Goal: Transaction & Acquisition: Book appointment/travel/reservation

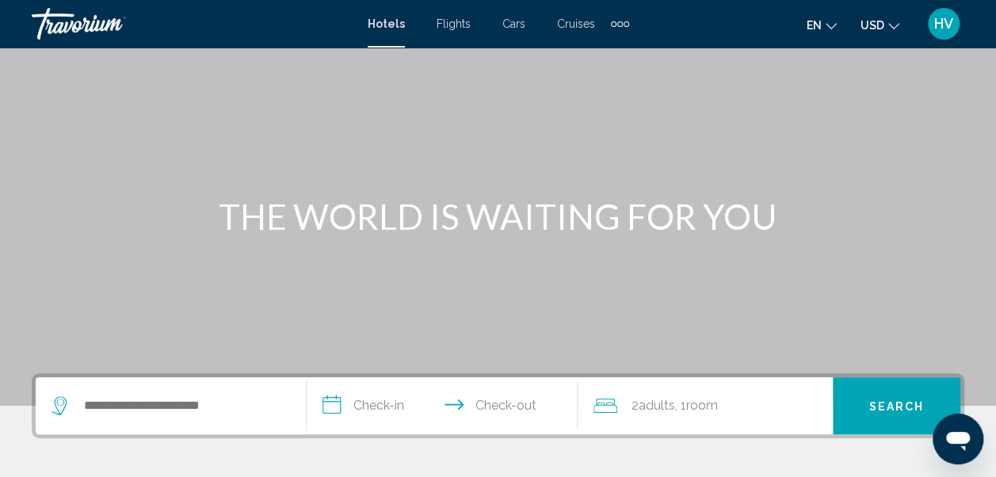
scroll to position [238, 0]
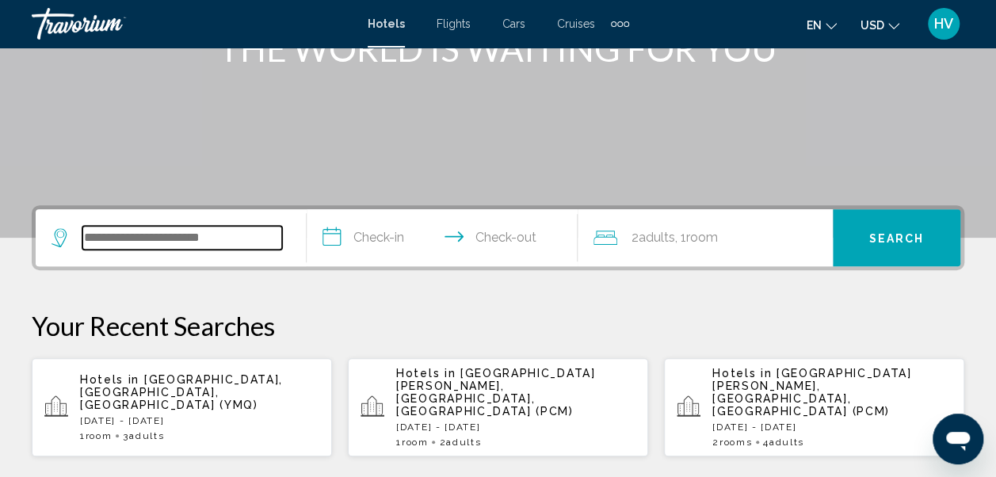
click at [132, 236] on input "Search widget" at bounding box center [182, 238] width 200 height 24
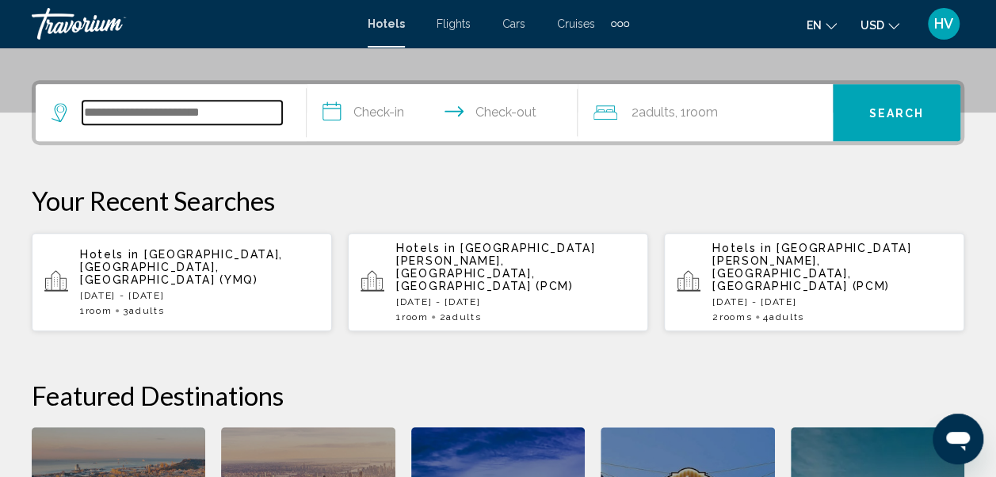
scroll to position [391, 0]
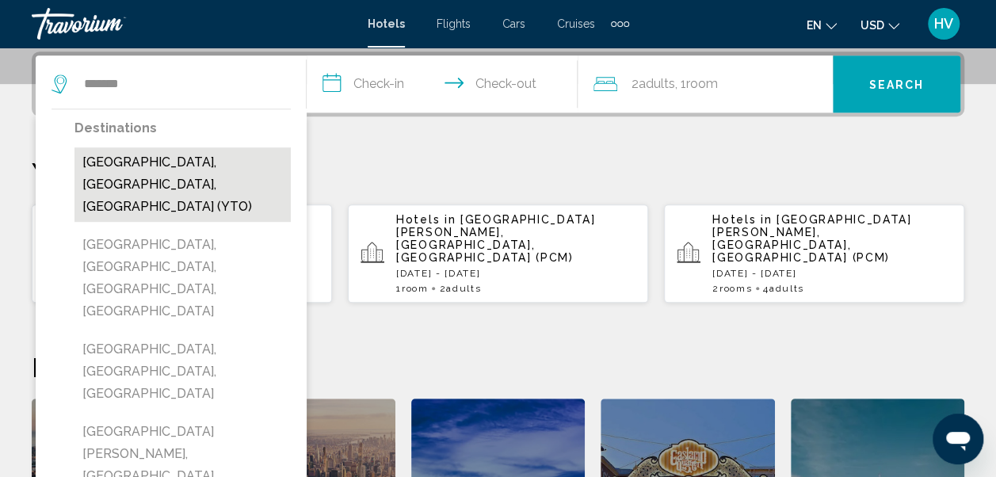
click at [162, 161] on button "[GEOGRAPHIC_DATA], [GEOGRAPHIC_DATA], [GEOGRAPHIC_DATA] (YTO)" at bounding box center [182, 184] width 216 height 74
type input "**********"
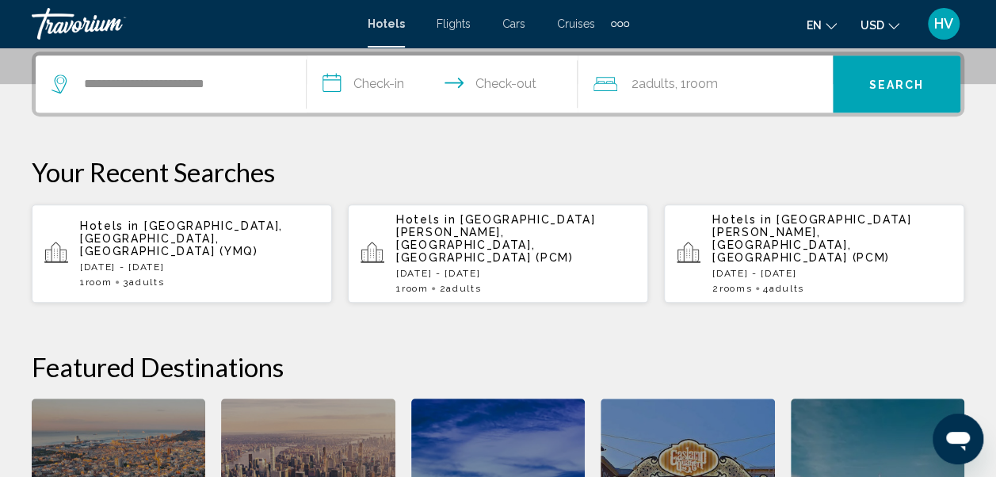
click at [395, 88] on input "**********" at bounding box center [445, 86] width 277 height 62
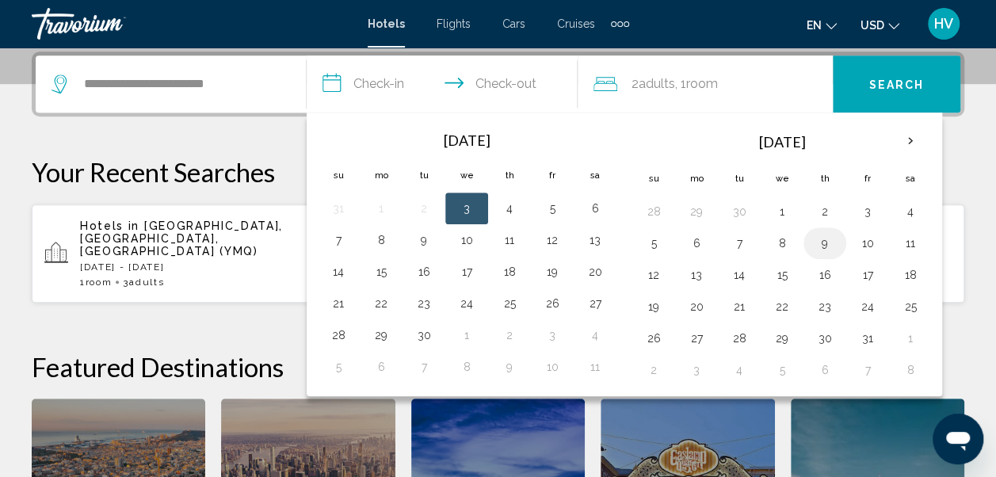
click at [819, 244] on button "9" at bounding box center [824, 243] width 25 height 22
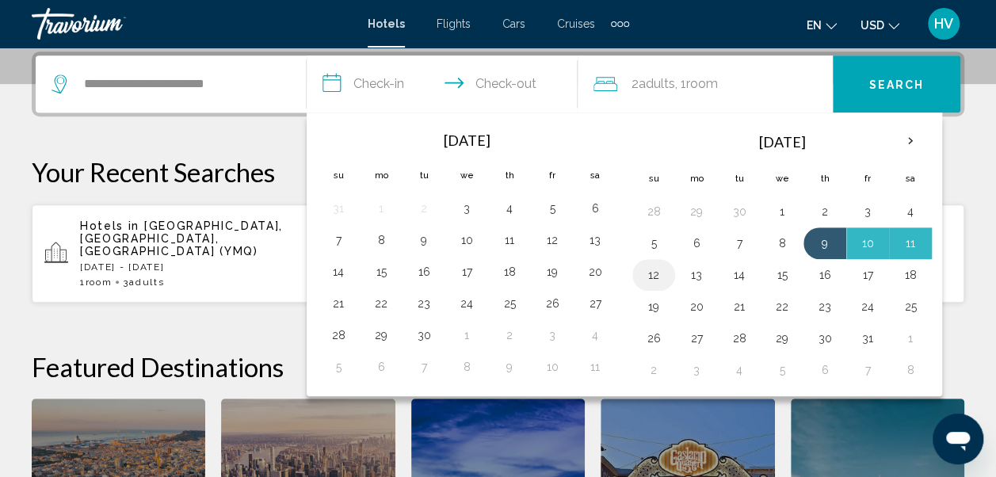
click at [656, 275] on button "12" at bounding box center [653, 275] width 25 height 22
type input "**********"
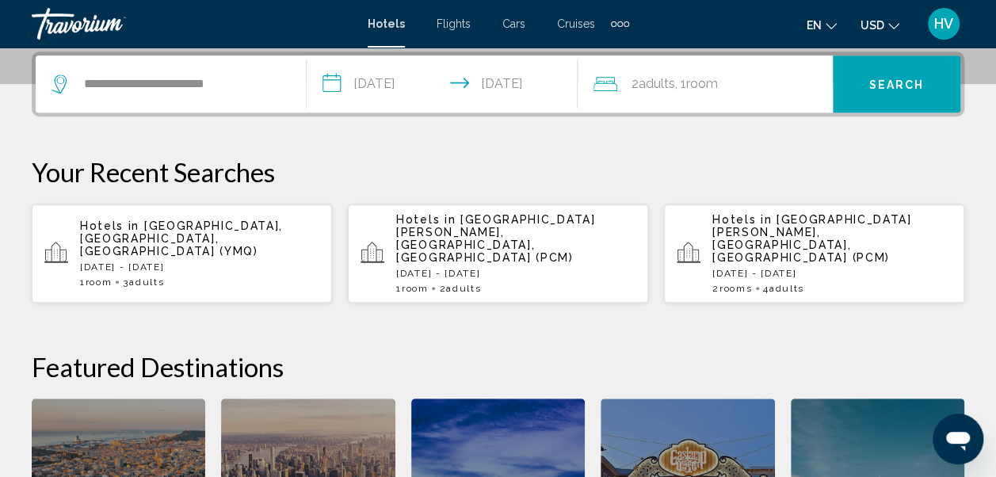
click at [653, 89] on span "Adults" at bounding box center [657, 83] width 36 height 15
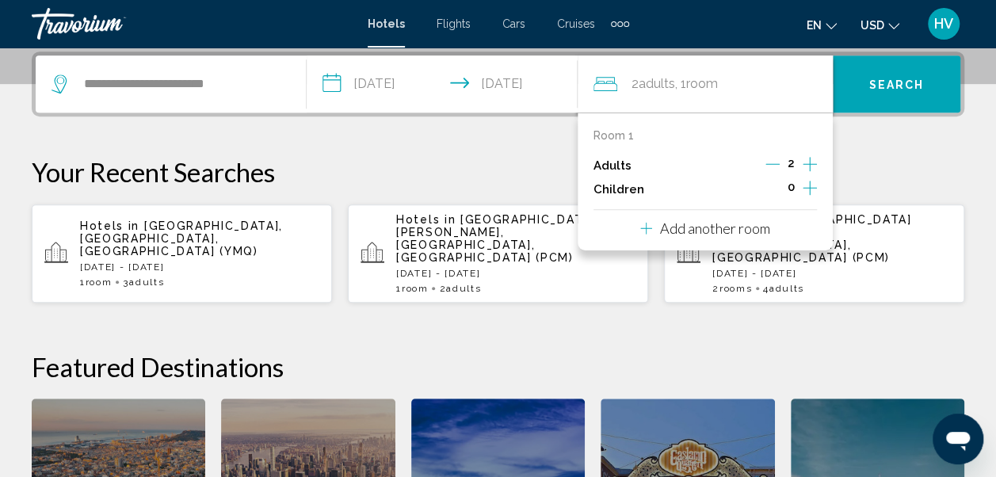
click at [808, 158] on icon "Increment adults" at bounding box center [810, 164] width 14 height 19
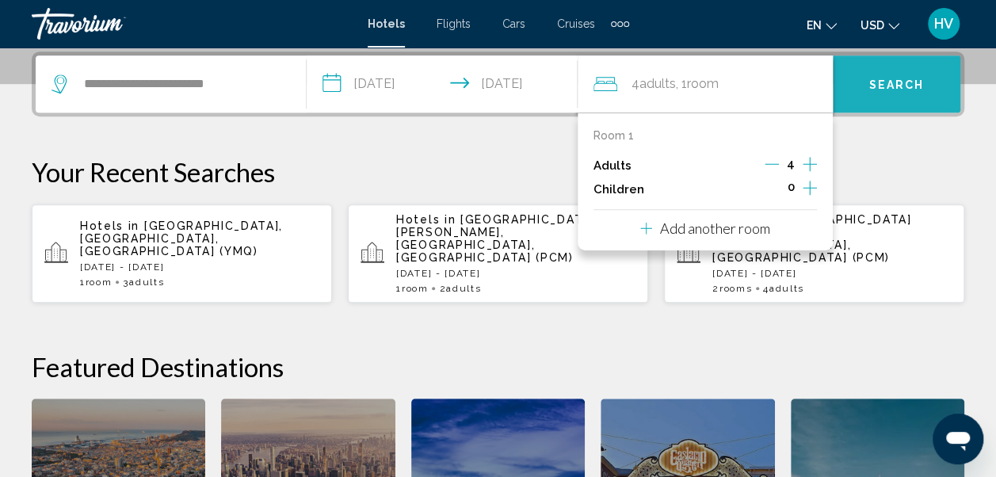
click at [881, 88] on span "Search" at bounding box center [896, 84] width 55 height 13
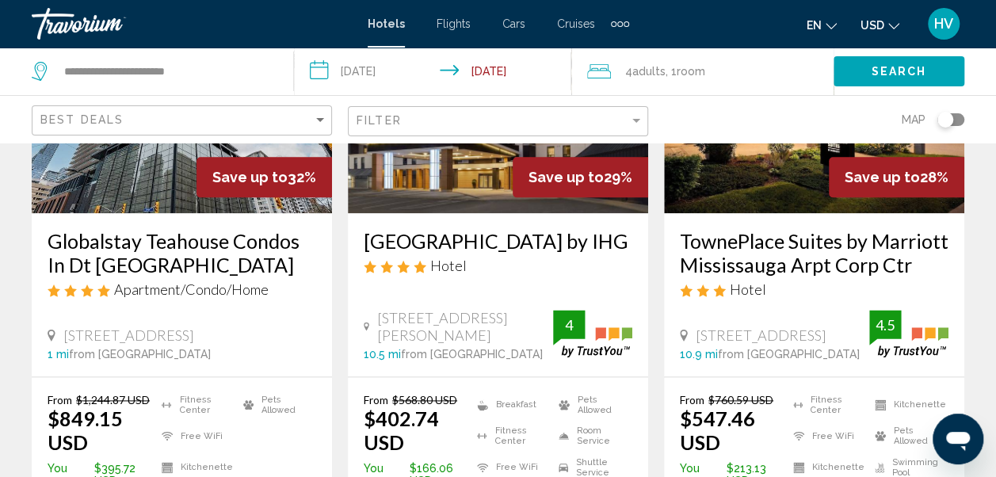
scroll to position [951, 0]
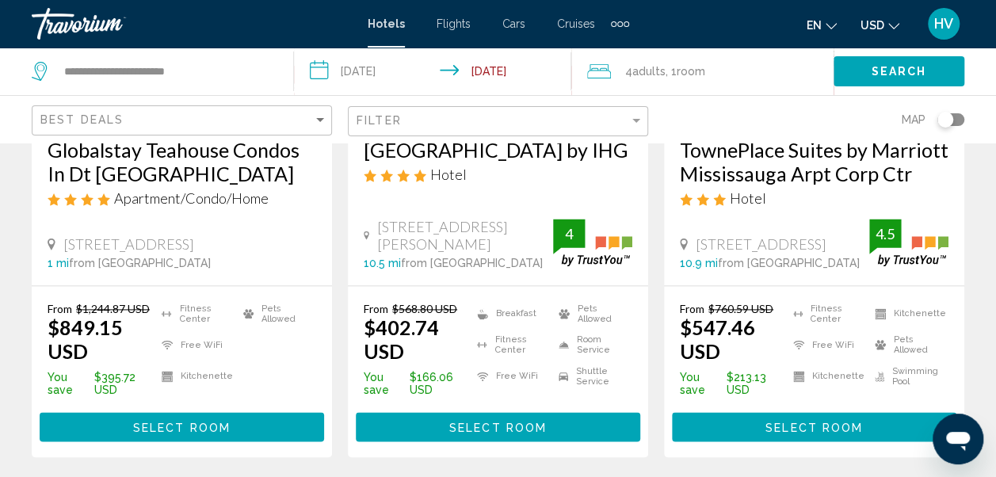
click at [892, 29] on icon "Change currency" at bounding box center [893, 26] width 11 height 6
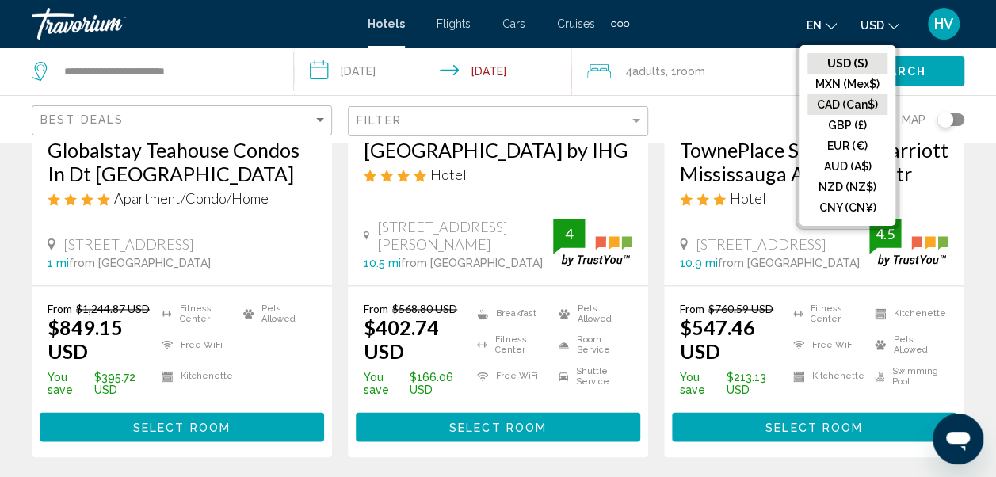
click at [848, 103] on button "CAD (Can$)" at bounding box center [847, 104] width 80 height 21
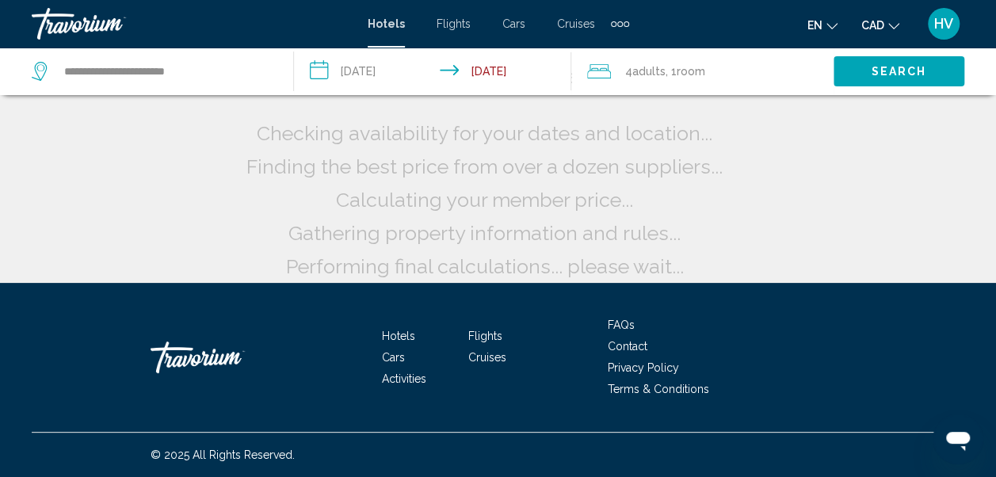
scroll to position [43, 0]
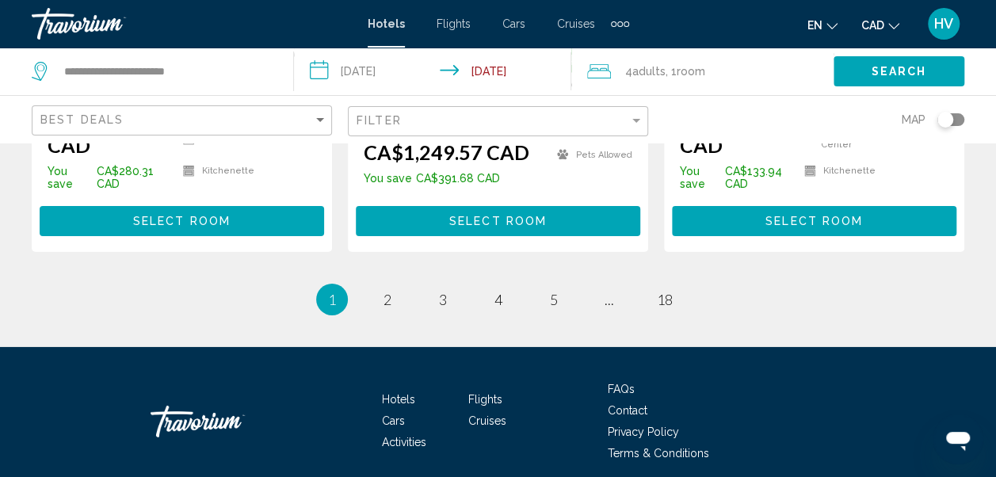
scroll to position [2456, 0]
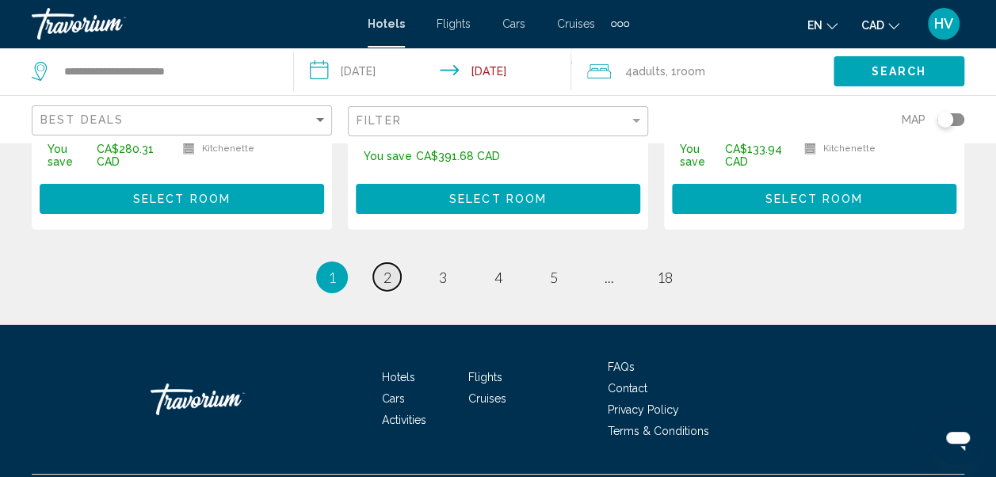
click at [386, 286] on span "2" at bounding box center [387, 277] width 8 height 17
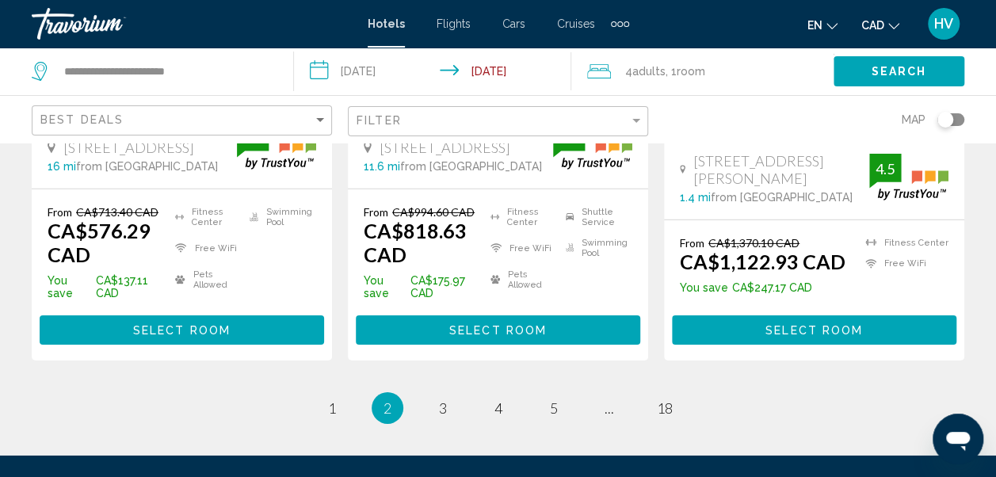
scroll to position [2456, 0]
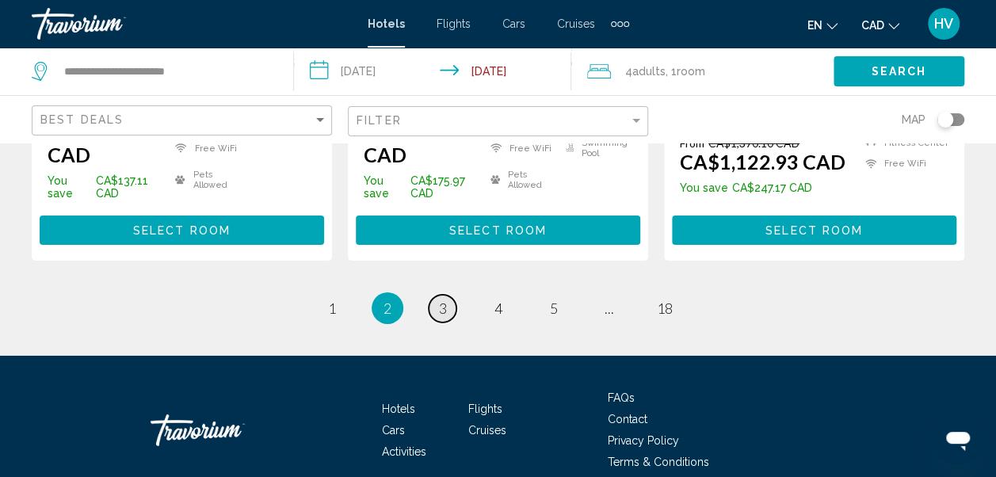
click at [444, 300] on span "3" at bounding box center [443, 308] width 8 height 17
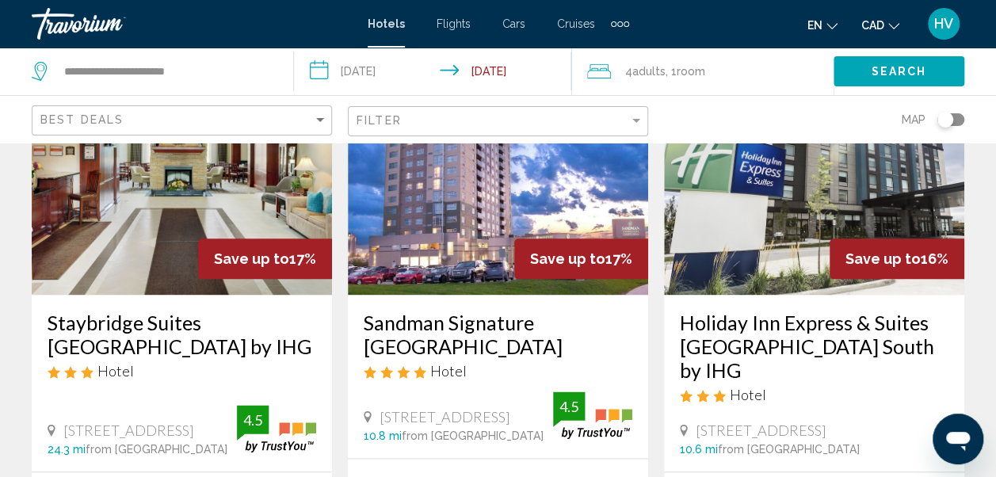
scroll to position [792, 0]
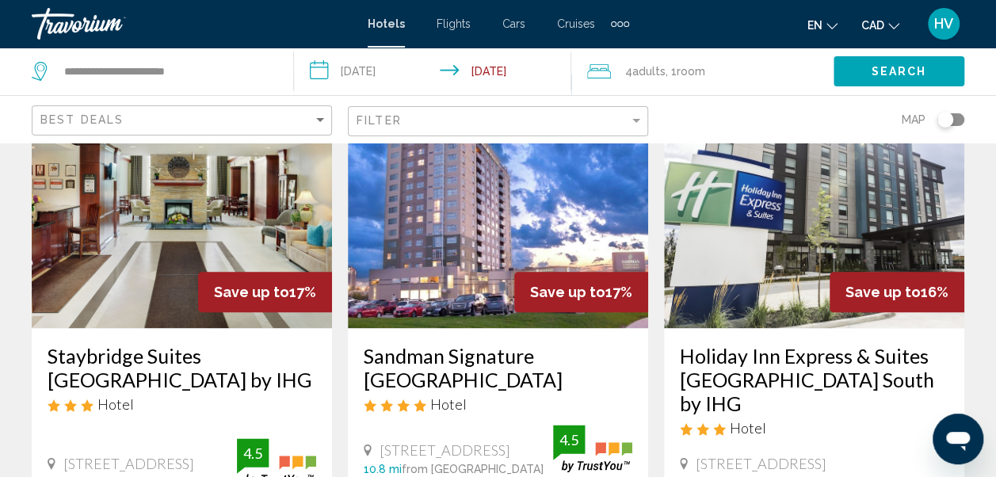
click at [317, 126] on div "Best Deals" at bounding box center [183, 120] width 287 height 29
